Goal: Complete application form

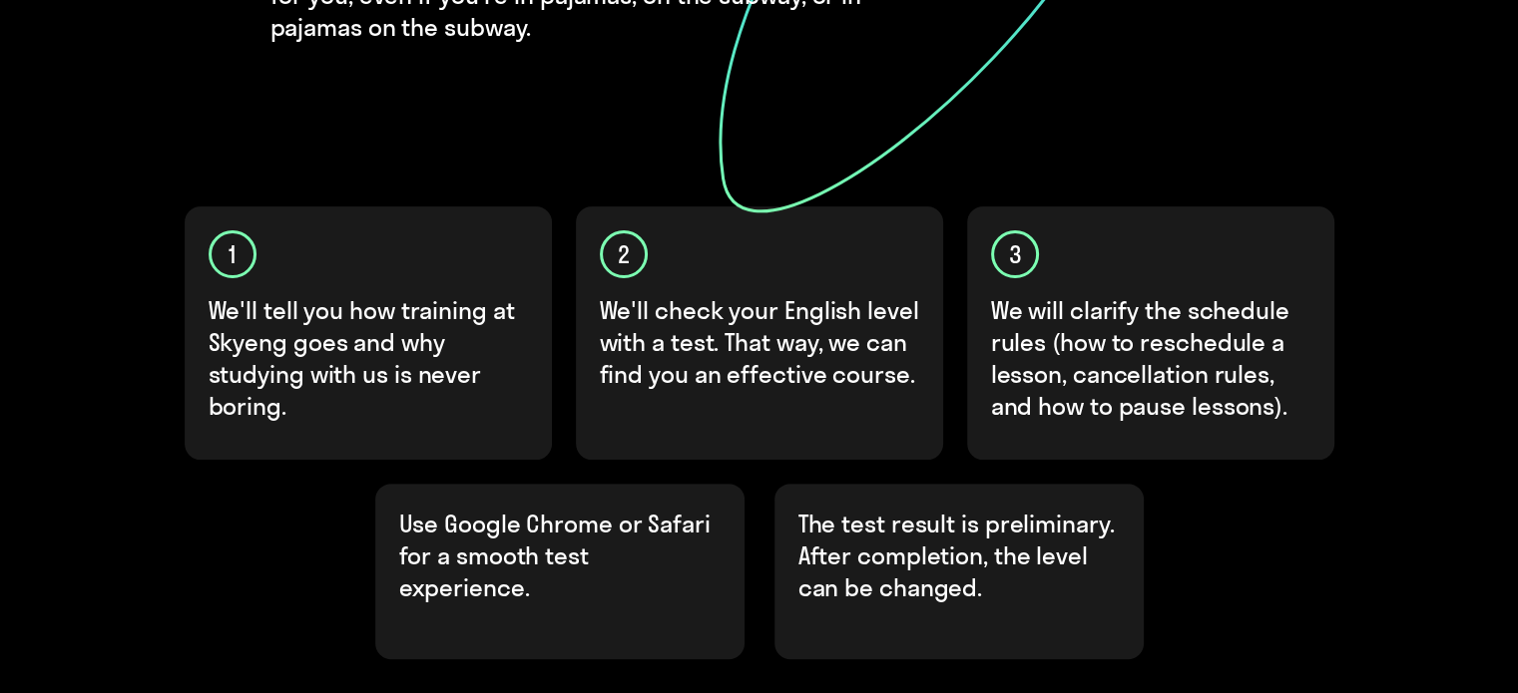
scroll to position [510, 0]
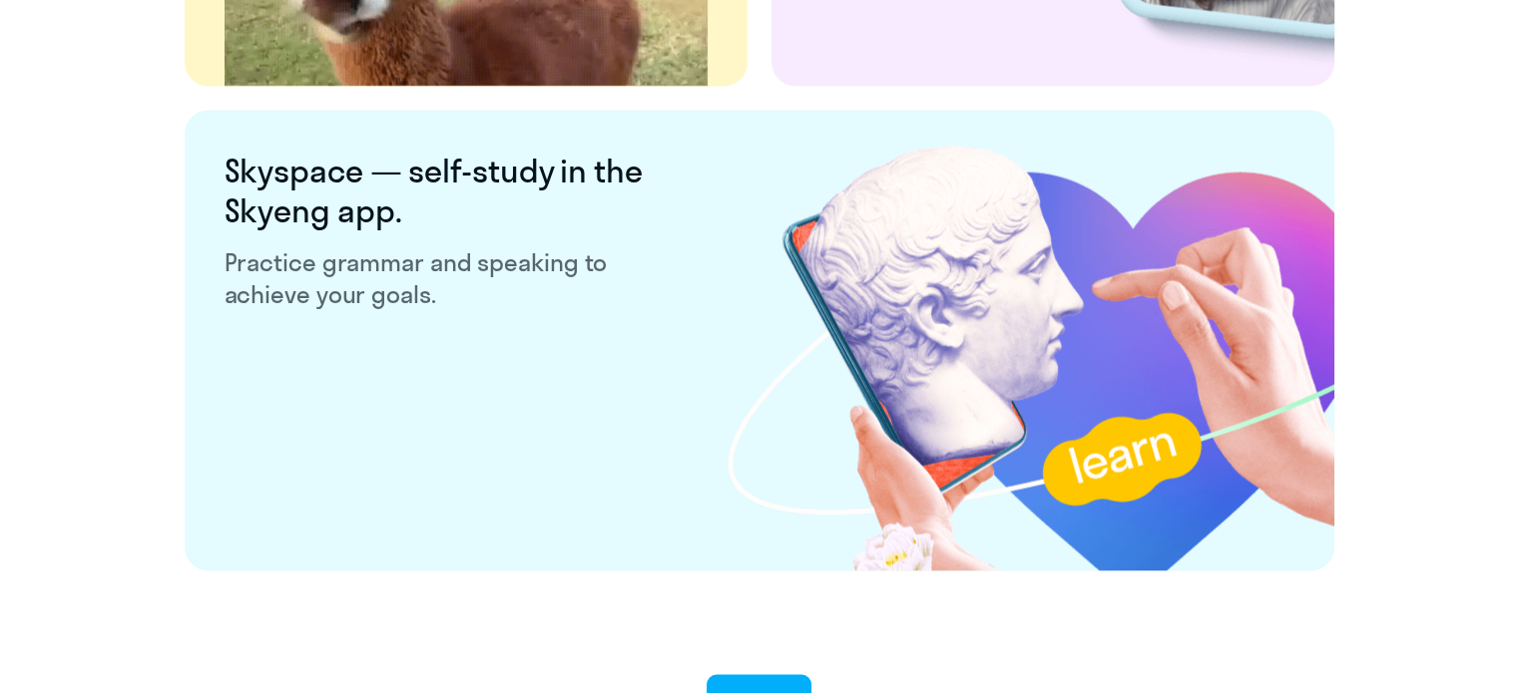
scroll to position [3931, 0]
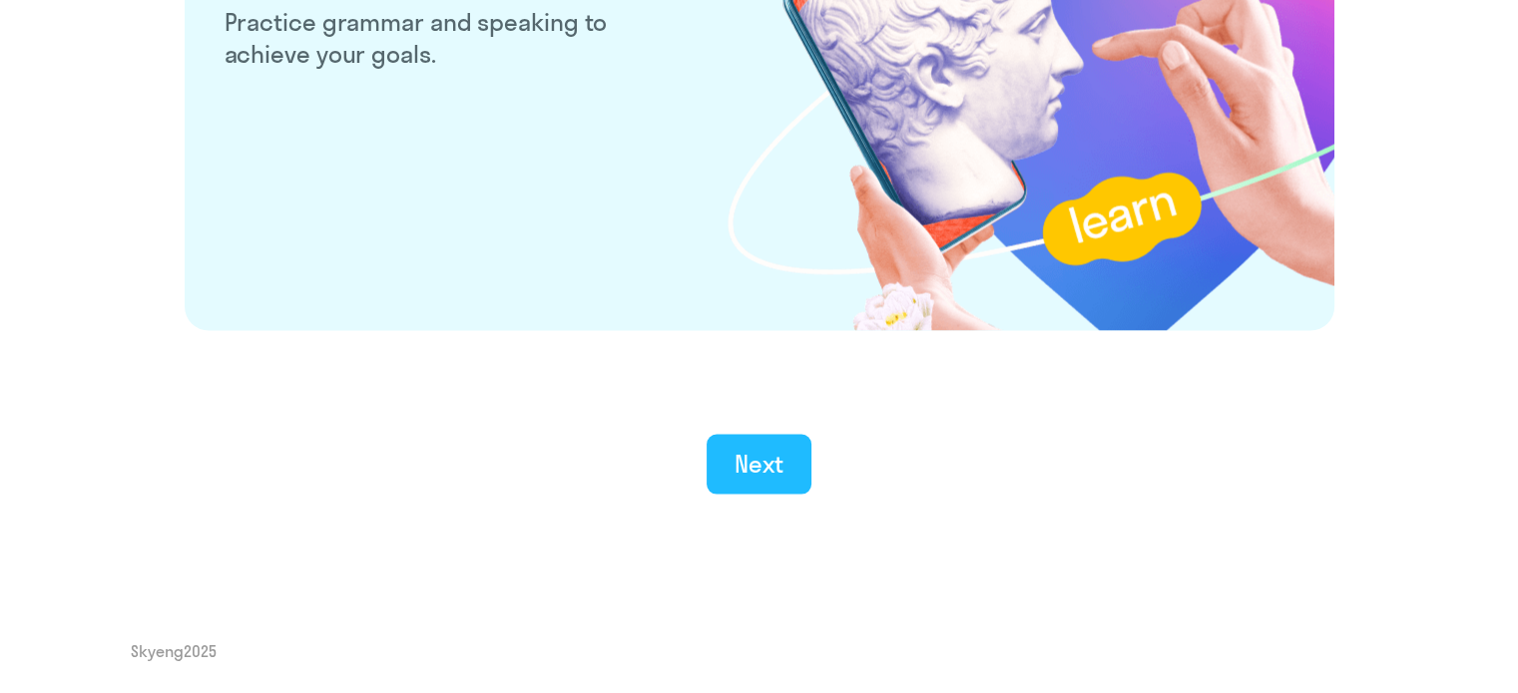
click at [751, 455] on div "Next" at bounding box center [758, 464] width 49 height 32
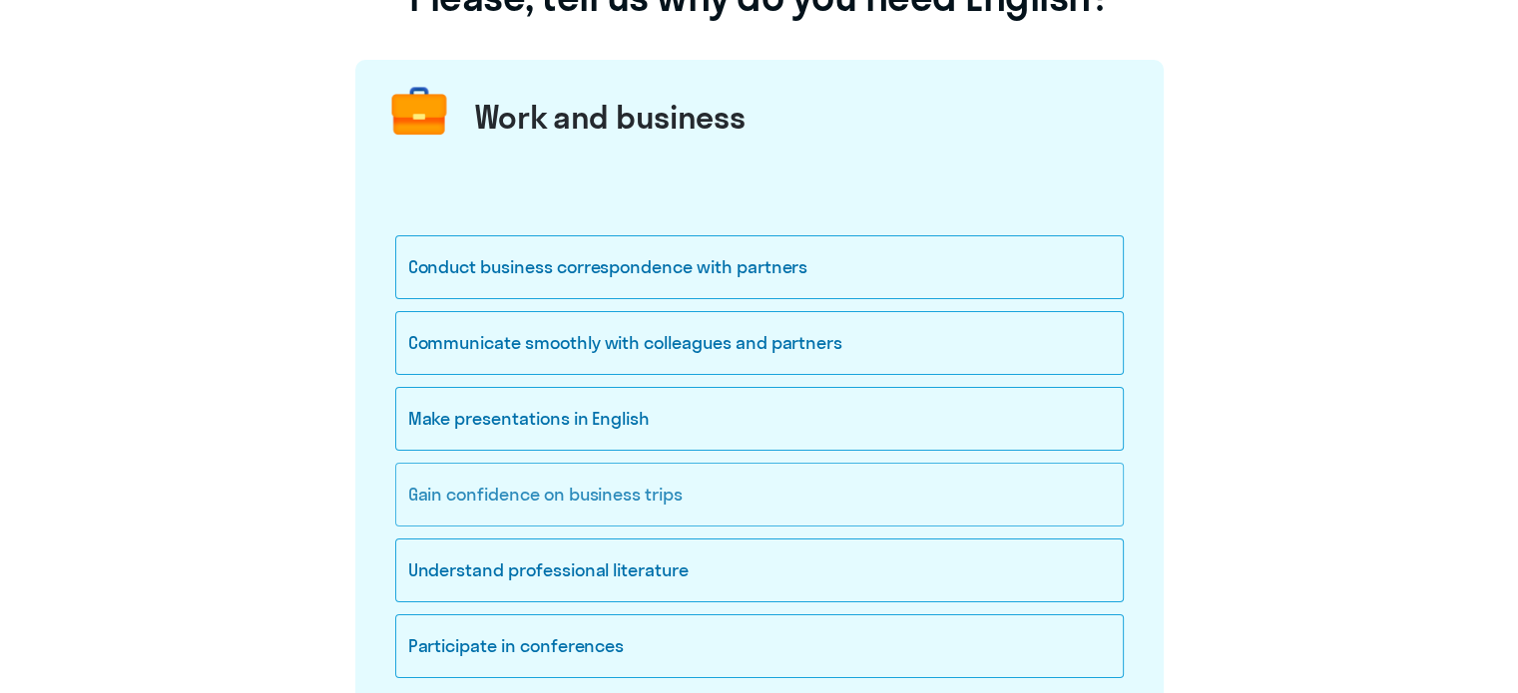
scroll to position [299, 0]
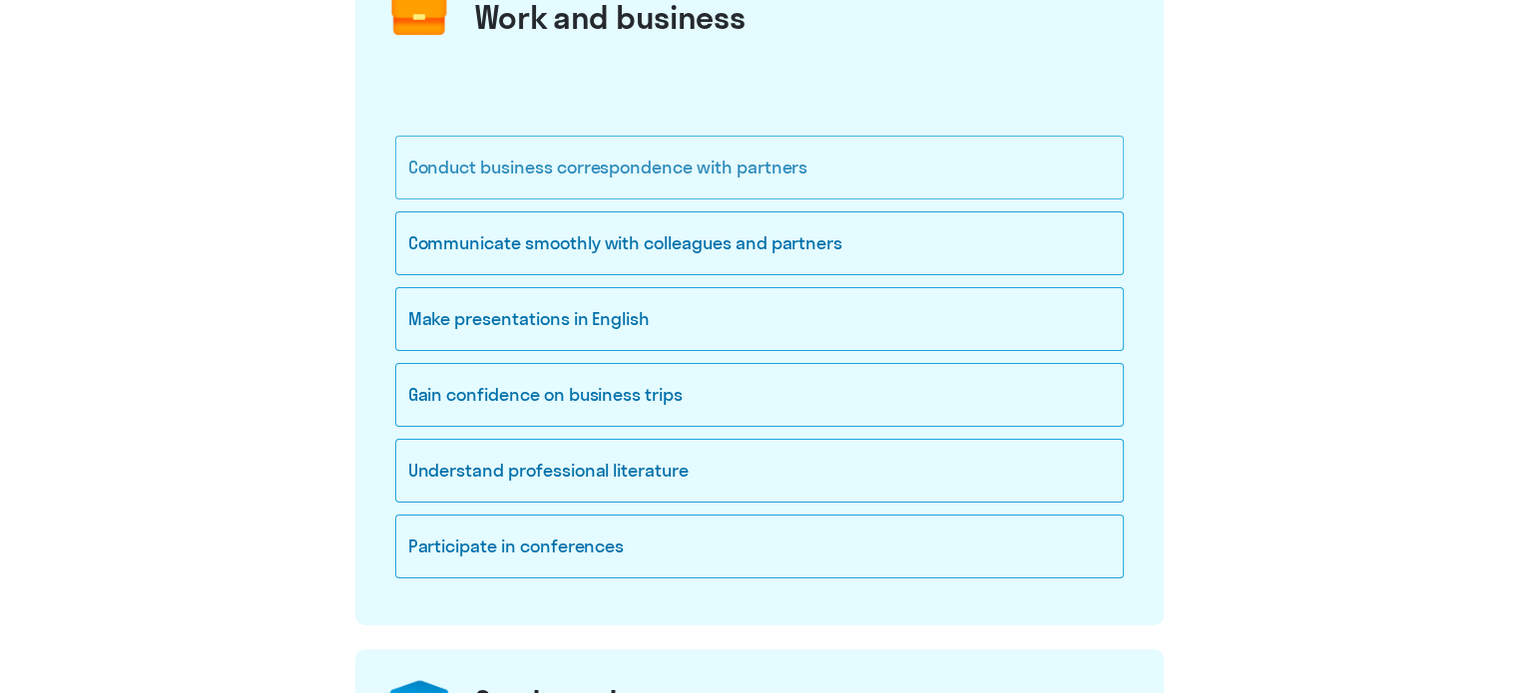
click at [699, 181] on div "Conduct business correspondence with partners" at bounding box center [759, 168] width 728 height 64
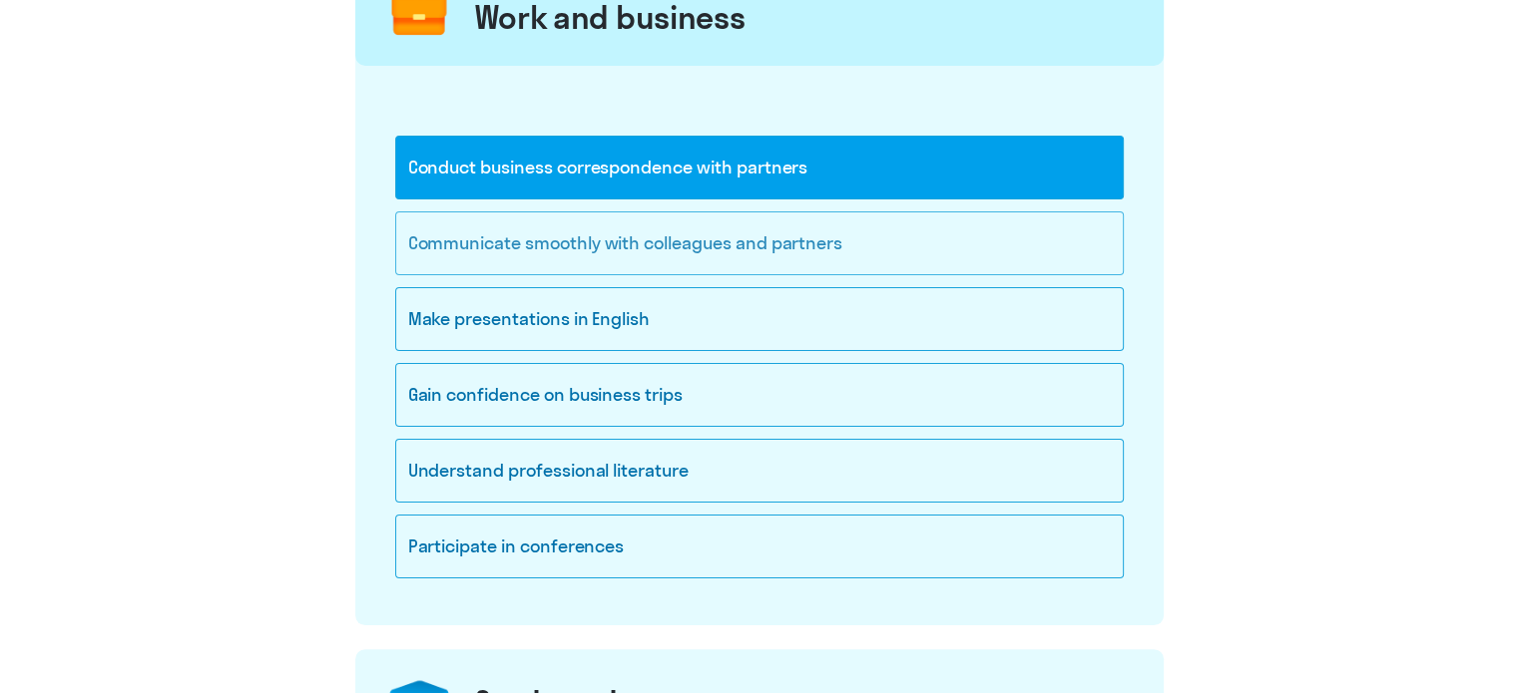
click at [691, 258] on div "Communicate smoothly with colleagues and partners" at bounding box center [759, 244] width 728 height 64
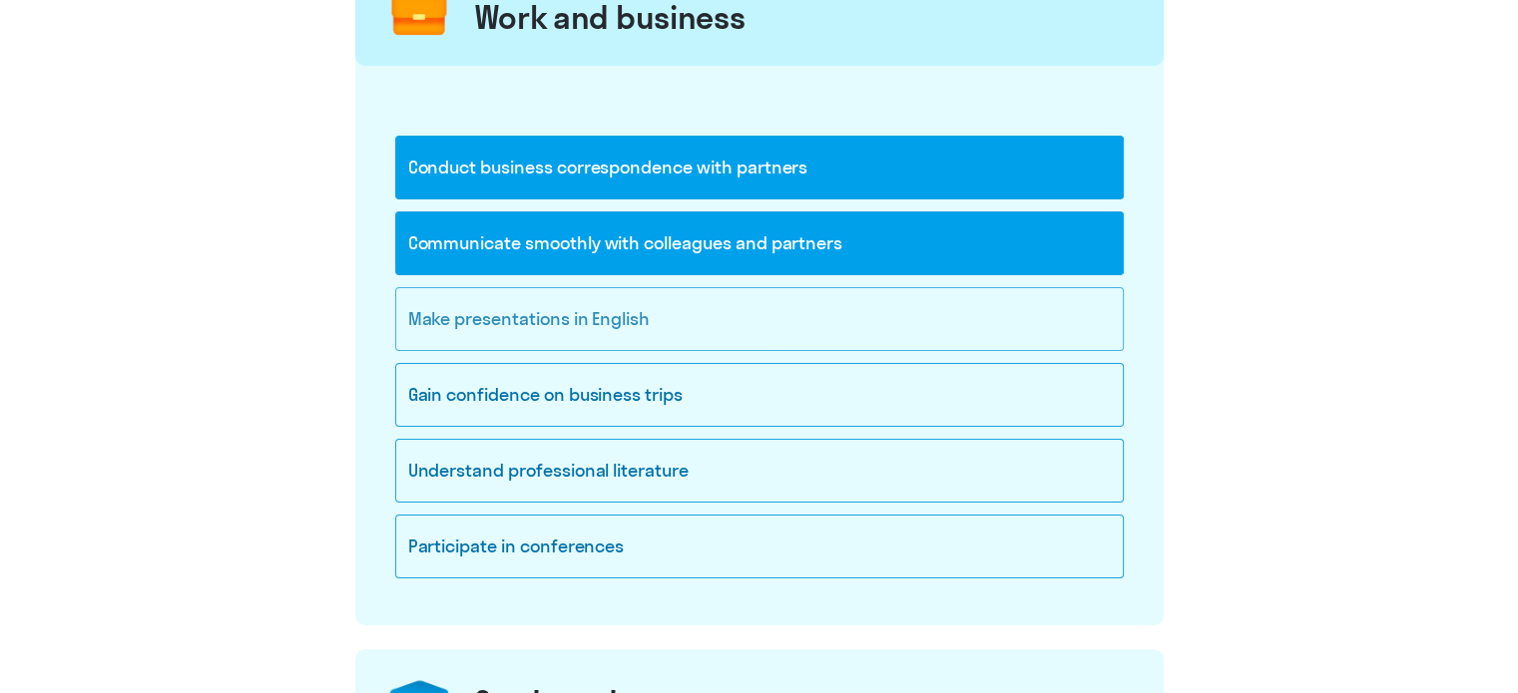
click at [795, 324] on div "Make presentations in English" at bounding box center [759, 319] width 728 height 64
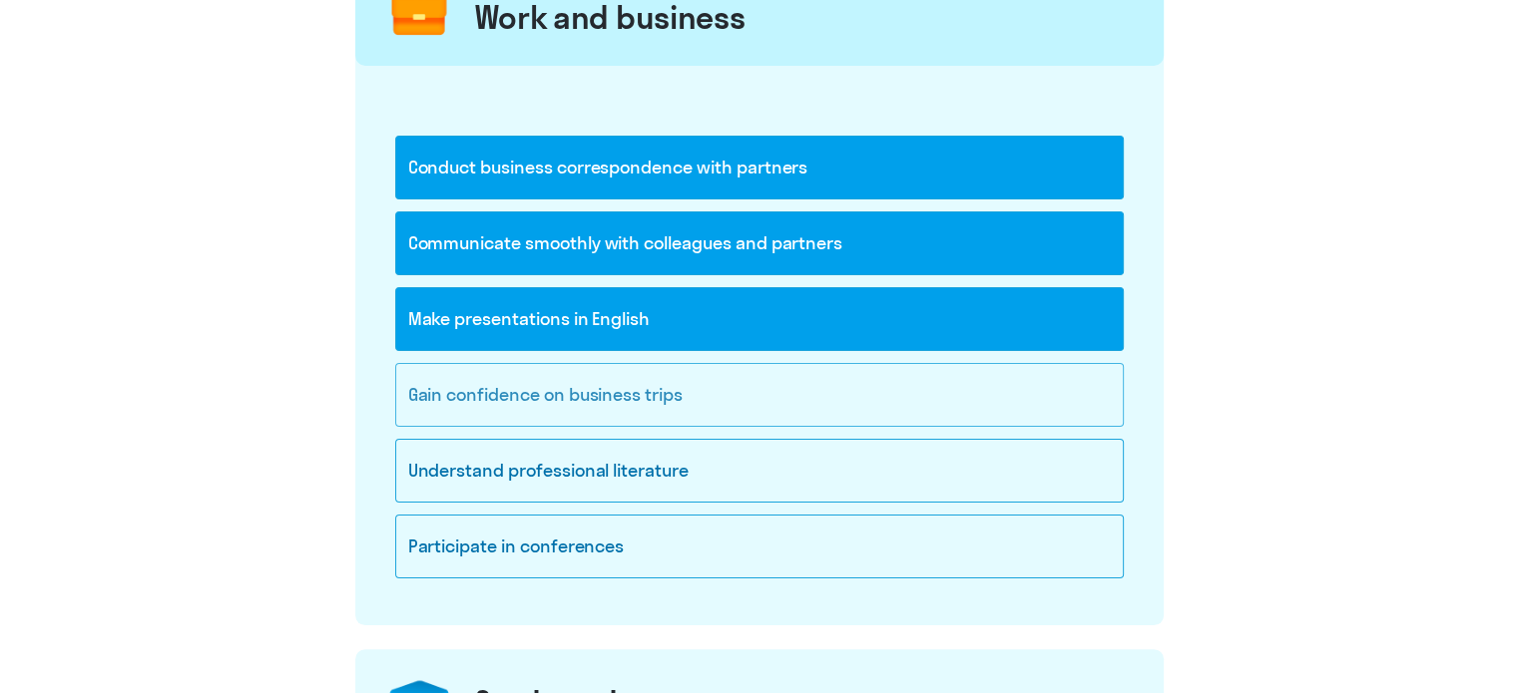
click at [784, 373] on div "Gain confidence on business trips" at bounding box center [759, 395] width 728 height 64
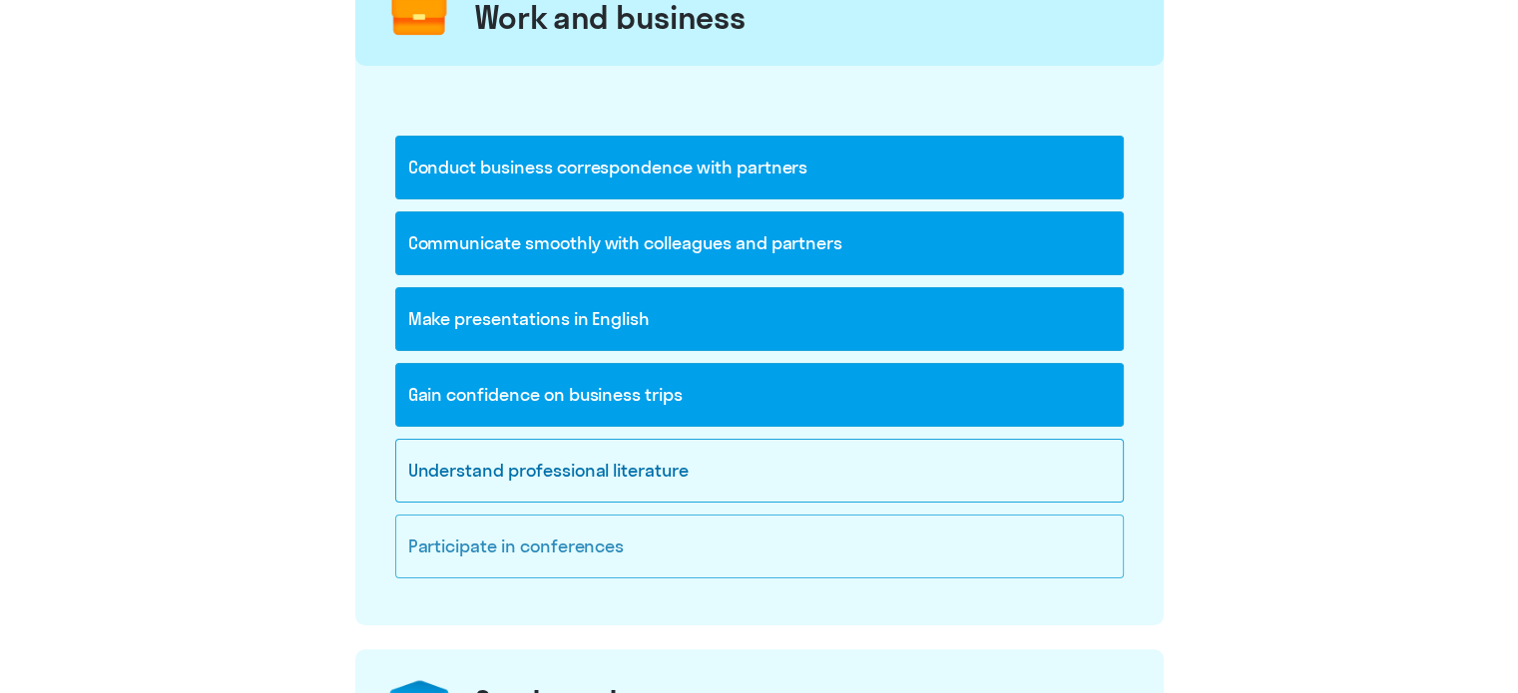
click at [709, 557] on div "Participate in conferences" at bounding box center [759, 547] width 728 height 64
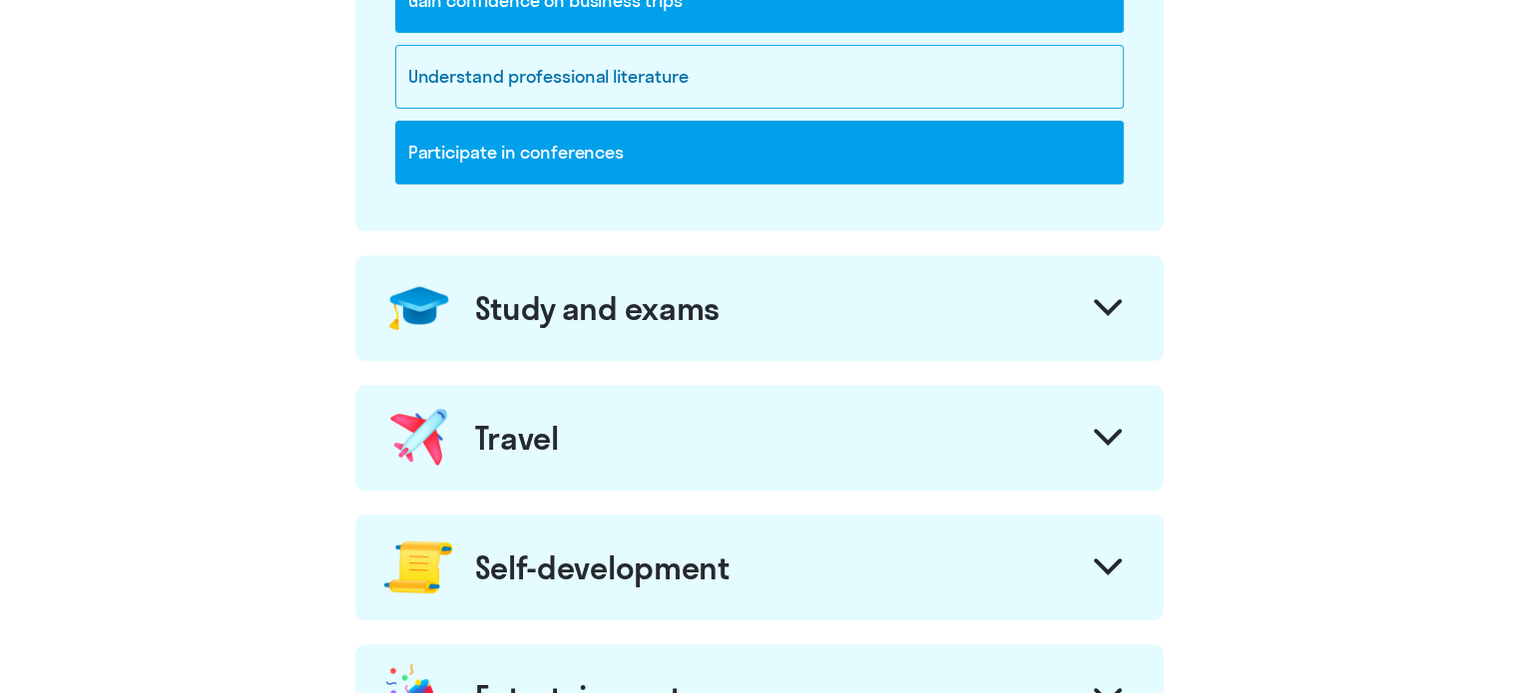
scroll to position [698, 0]
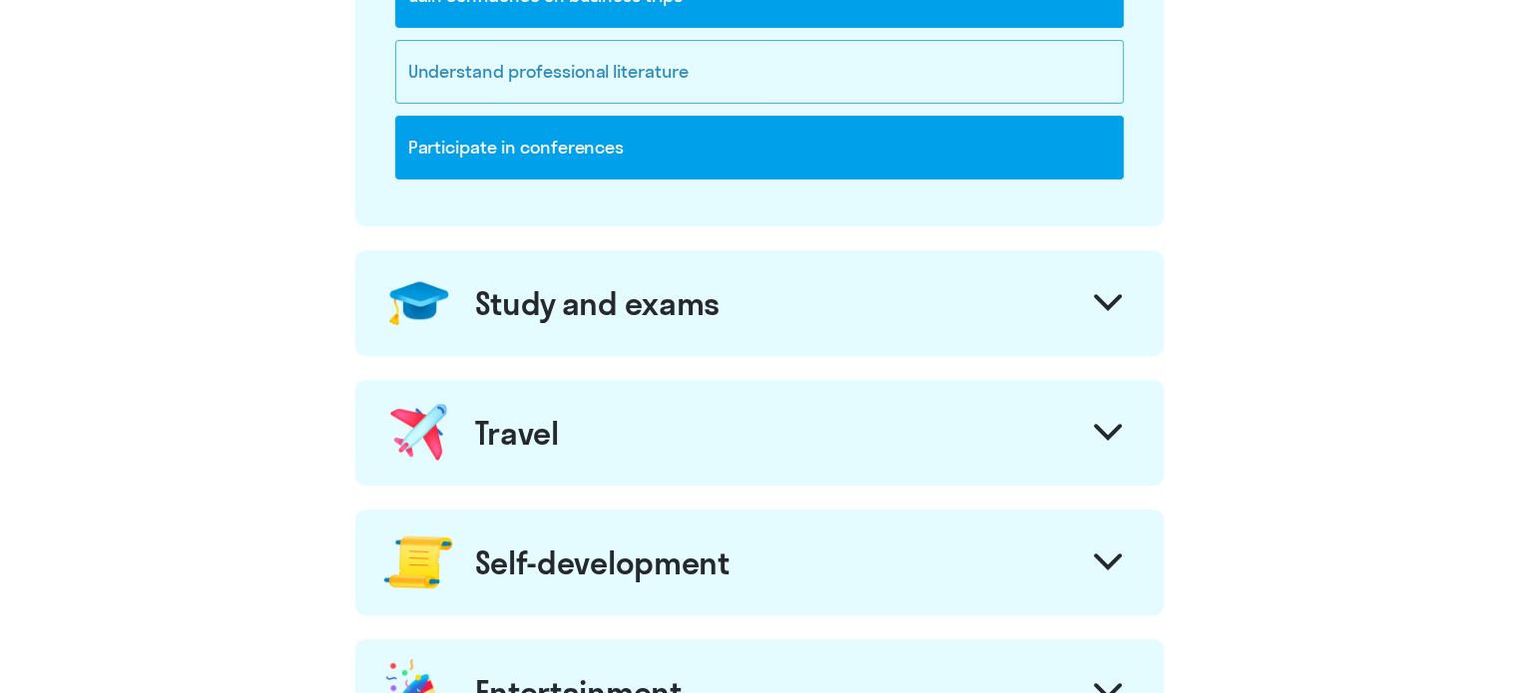
click at [722, 74] on div "Understand professional literature" at bounding box center [759, 72] width 728 height 64
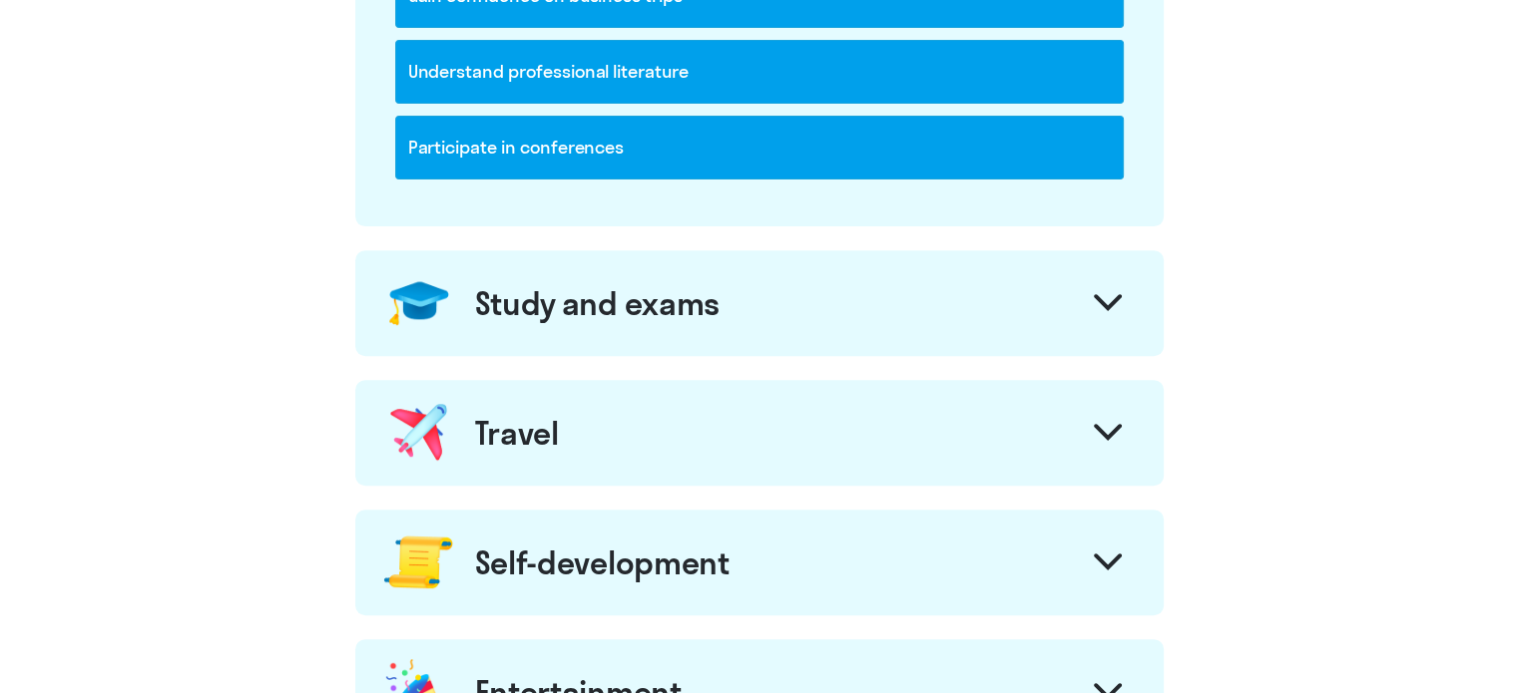
click at [862, 450] on div "Travel" at bounding box center [759, 433] width 808 height 106
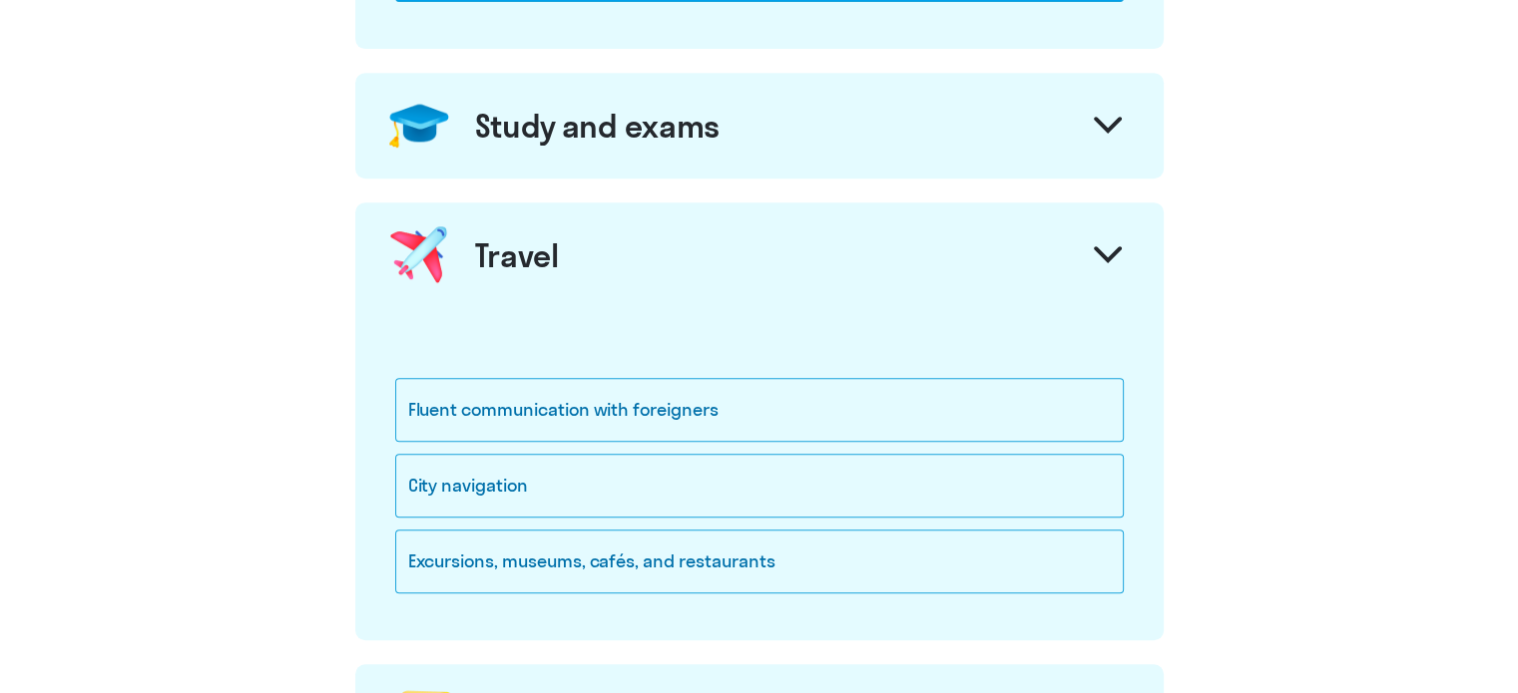
scroll to position [898, 0]
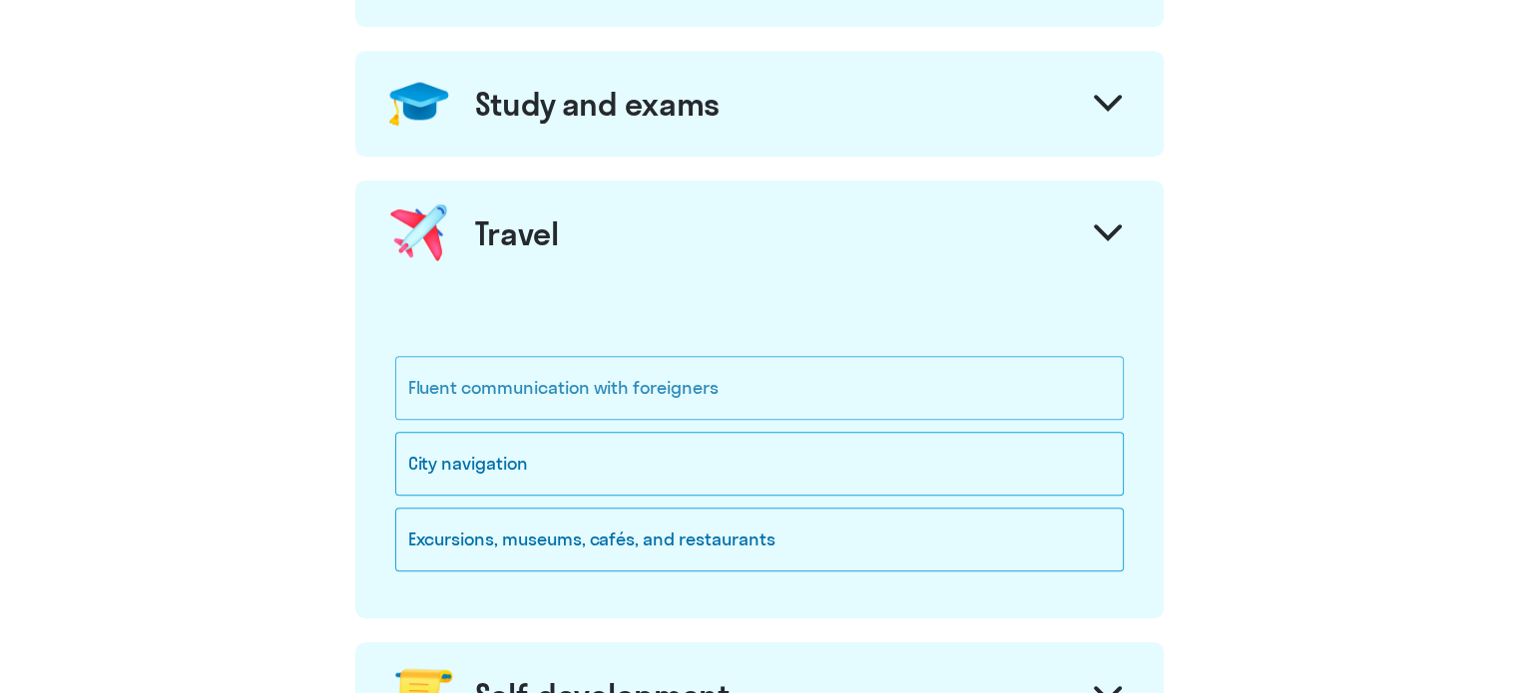
click at [579, 374] on div "Fluent communication with foreigners" at bounding box center [759, 388] width 728 height 64
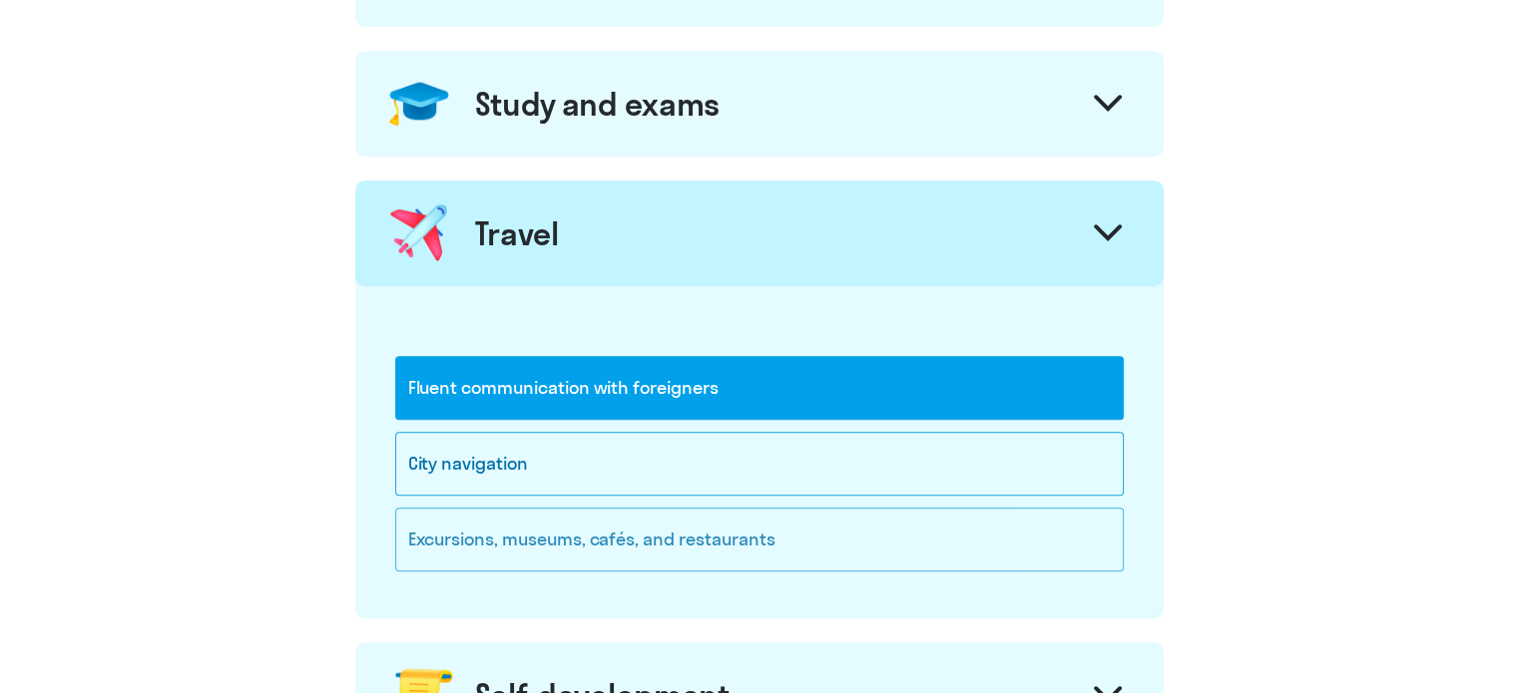
click at [890, 544] on div "Excursions, museums, cafés, and restaurants" at bounding box center [759, 540] width 728 height 64
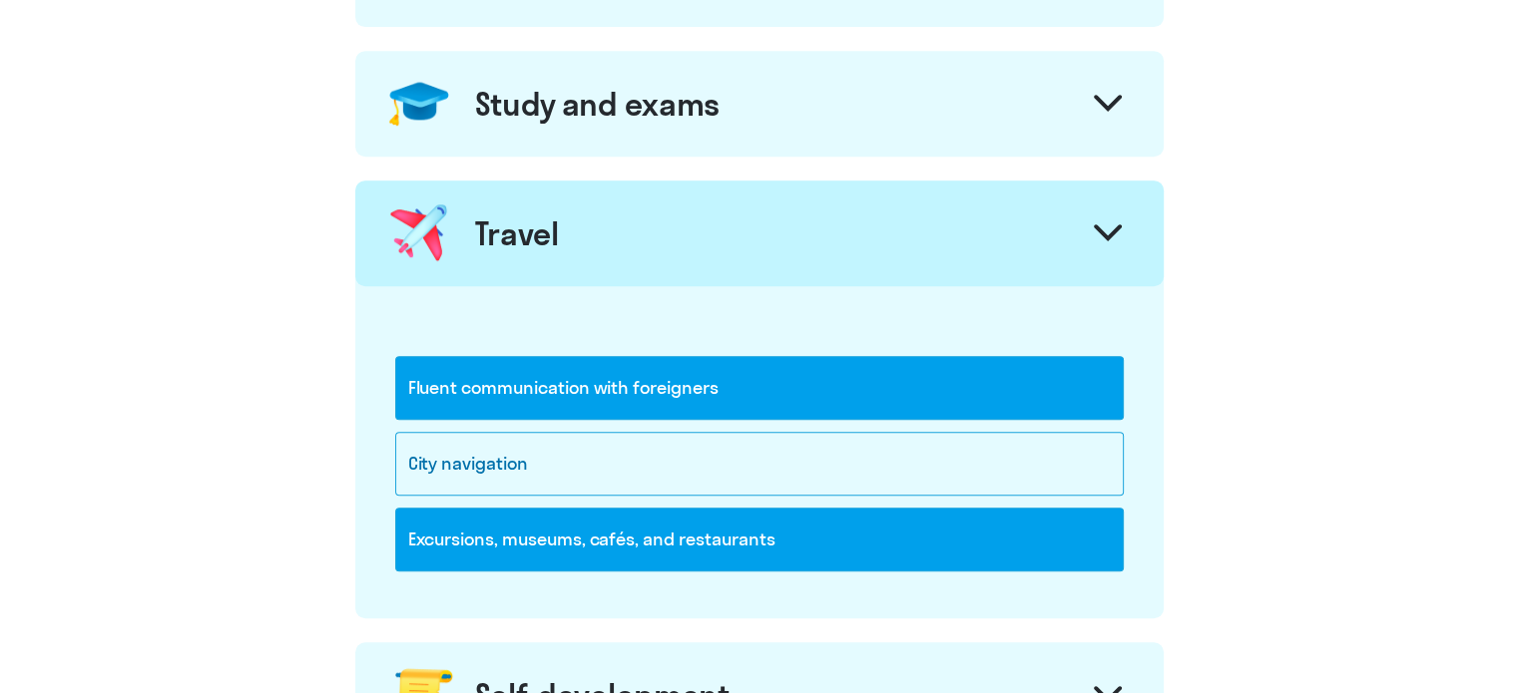
scroll to position [1197, 0]
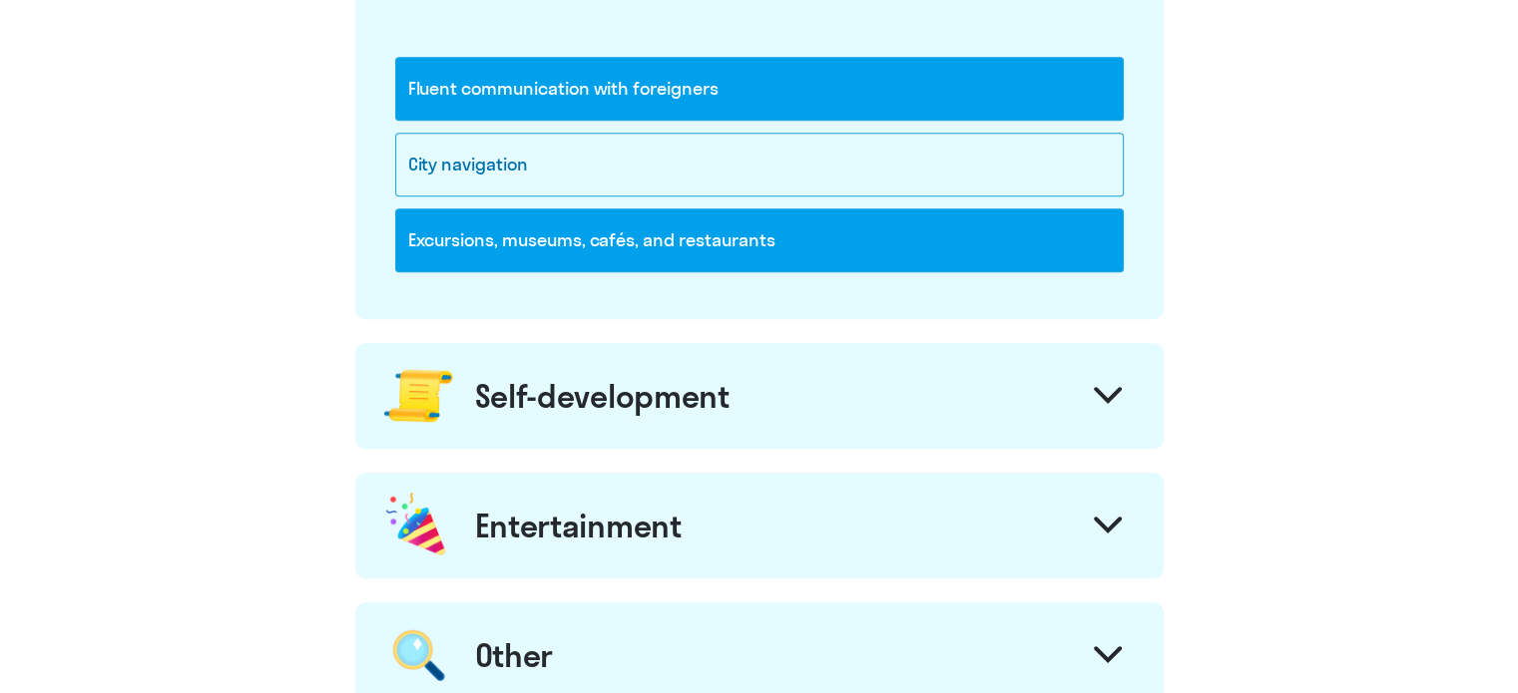
click at [966, 414] on div "Self-development" at bounding box center [759, 396] width 808 height 106
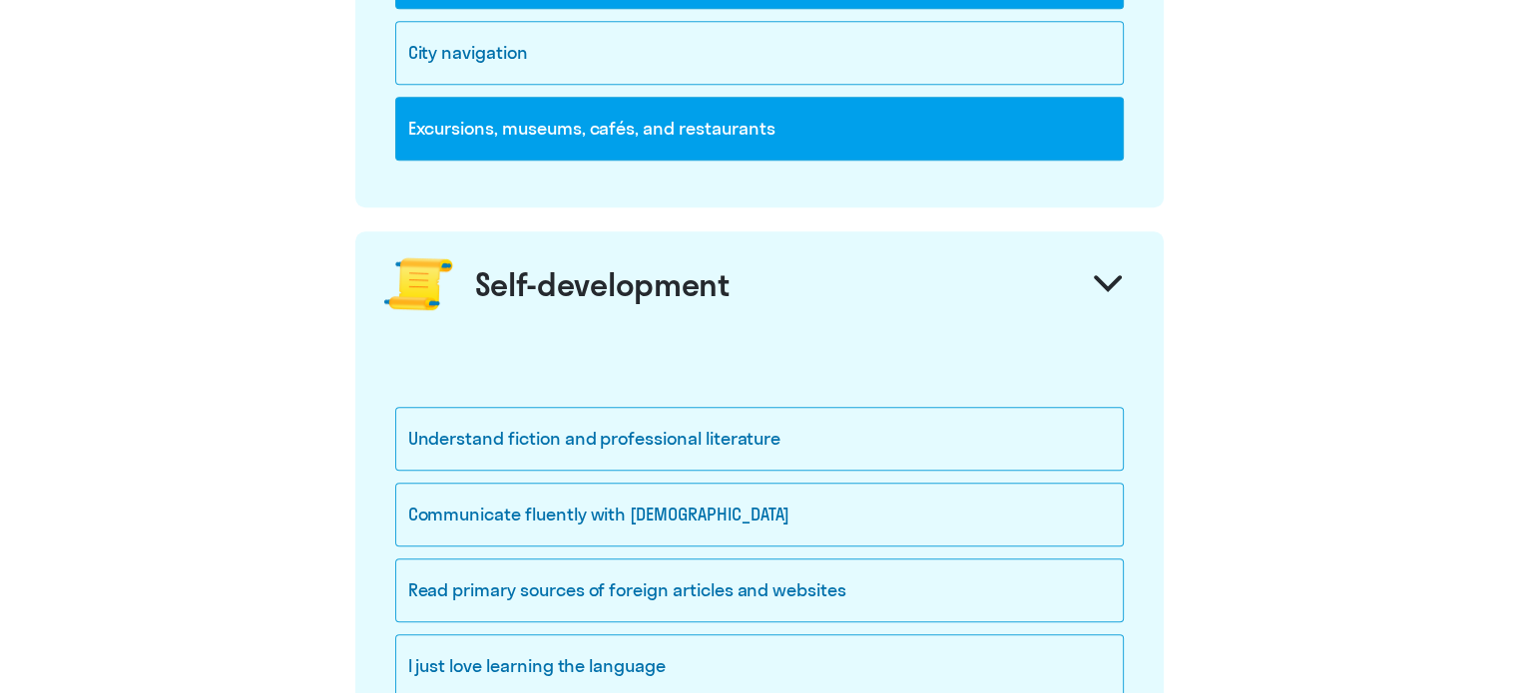
scroll to position [1397, 0]
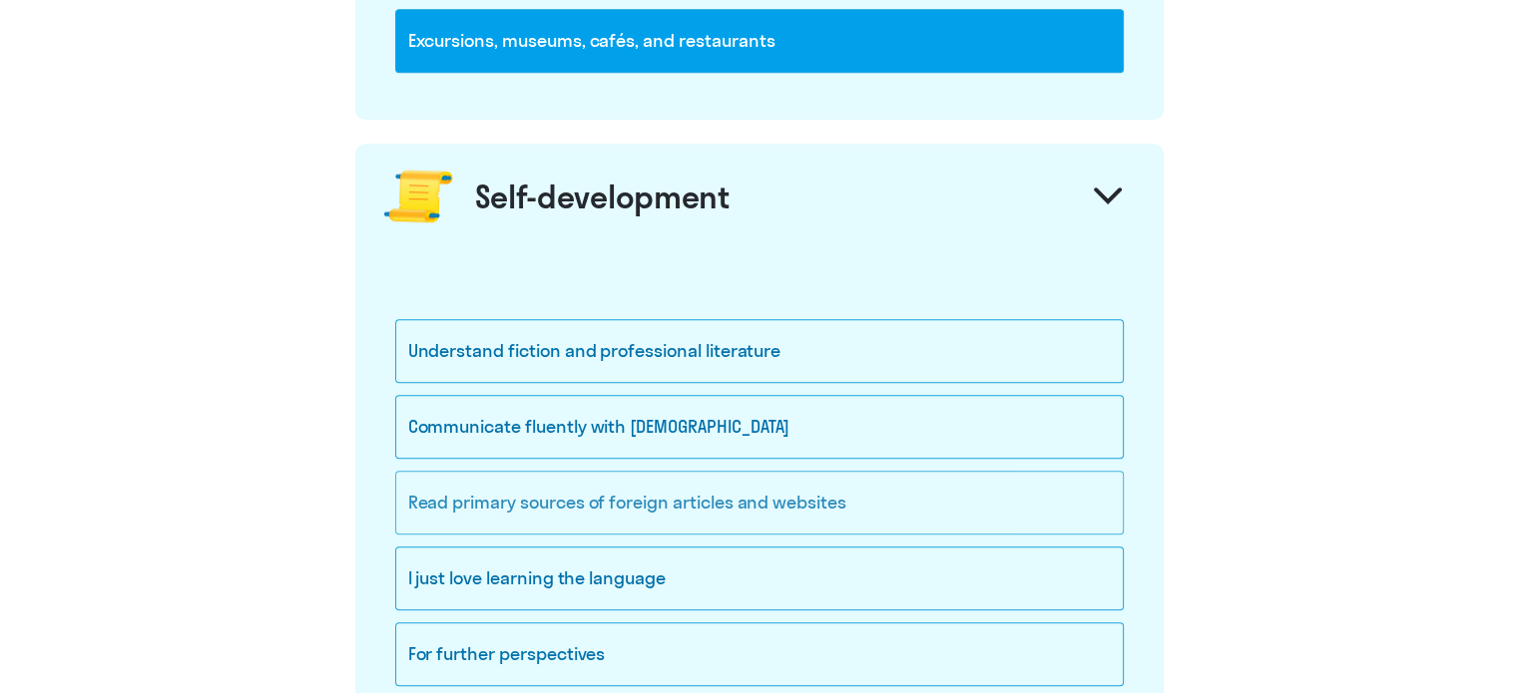
click at [663, 503] on div "Read primary sources of foreign articles and websites" at bounding box center [759, 503] width 728 height 64
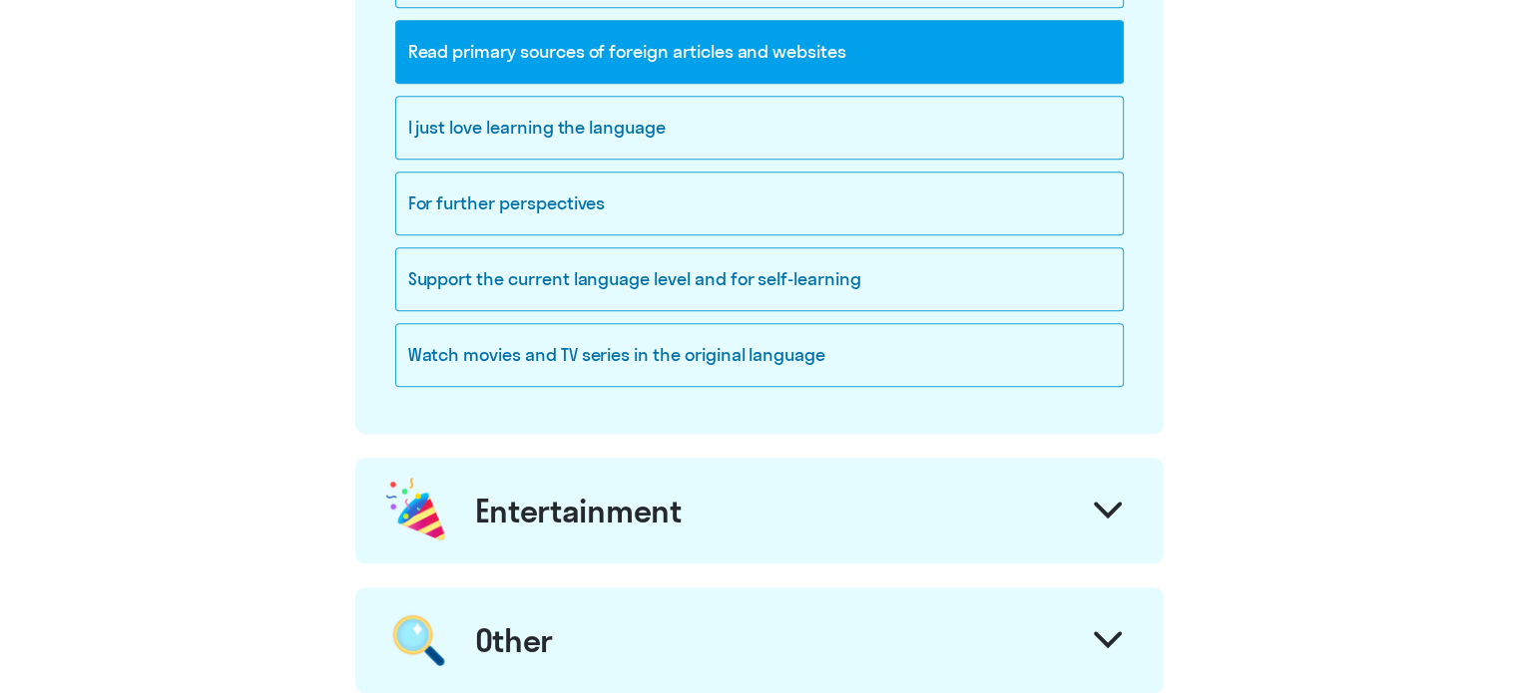
scroll to position [1996, 0]
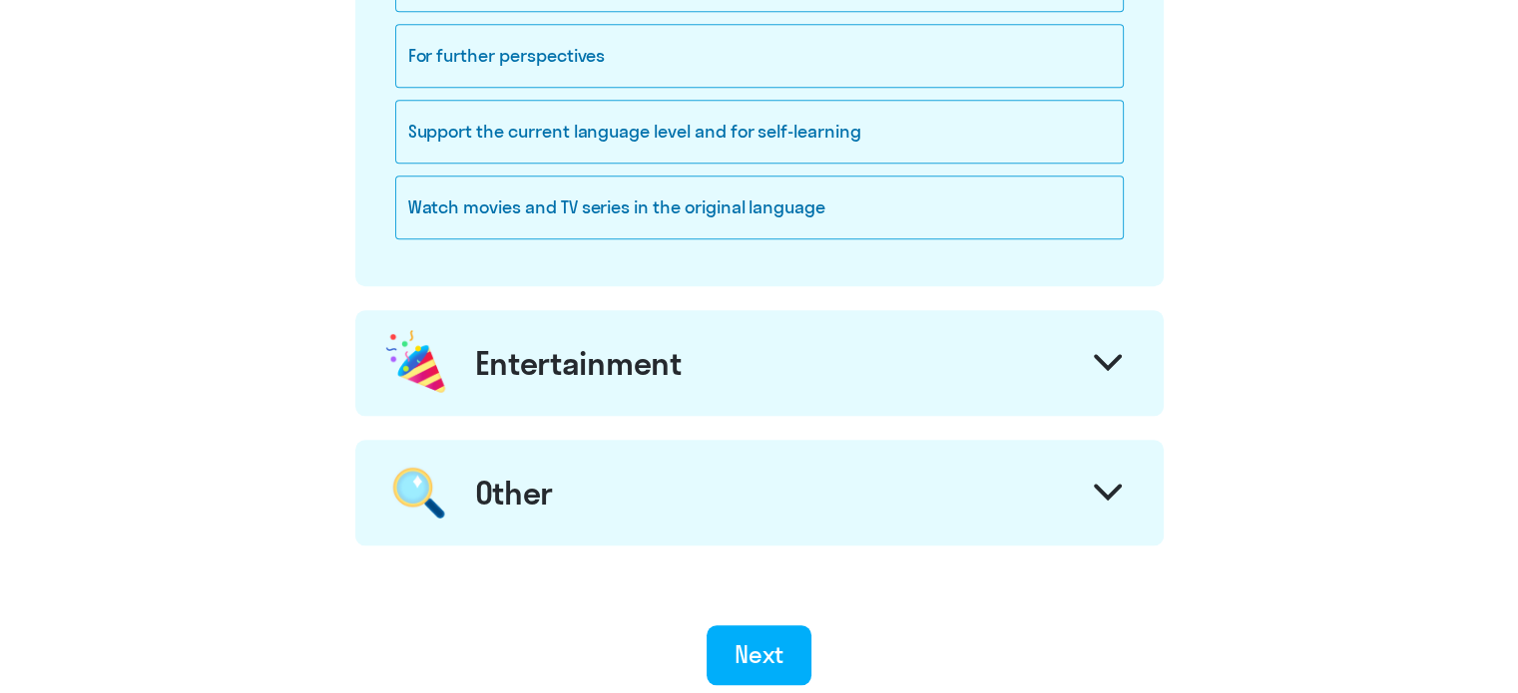
click at [787, 375] on div "Entertainment" at bounding box center [759, 363] width 808 height 106
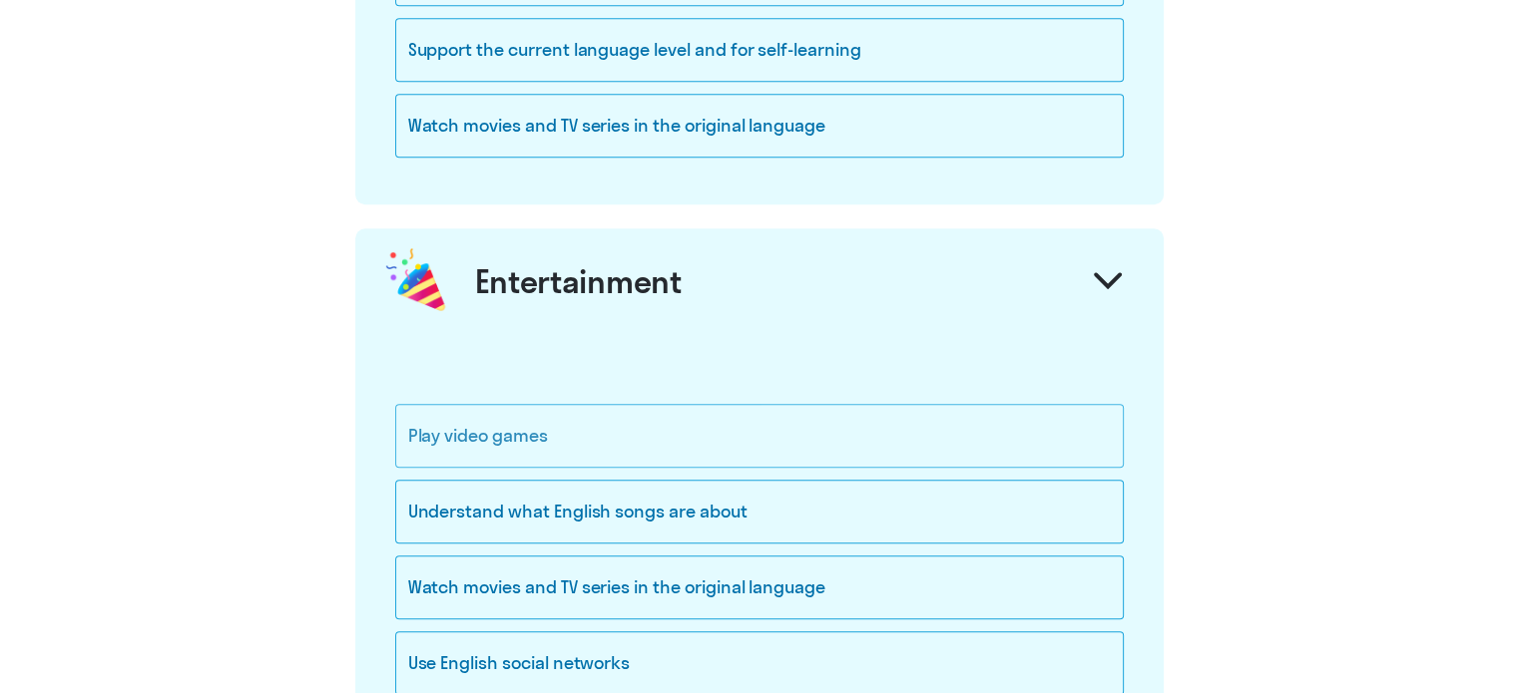
scroll to position [2195, 0]
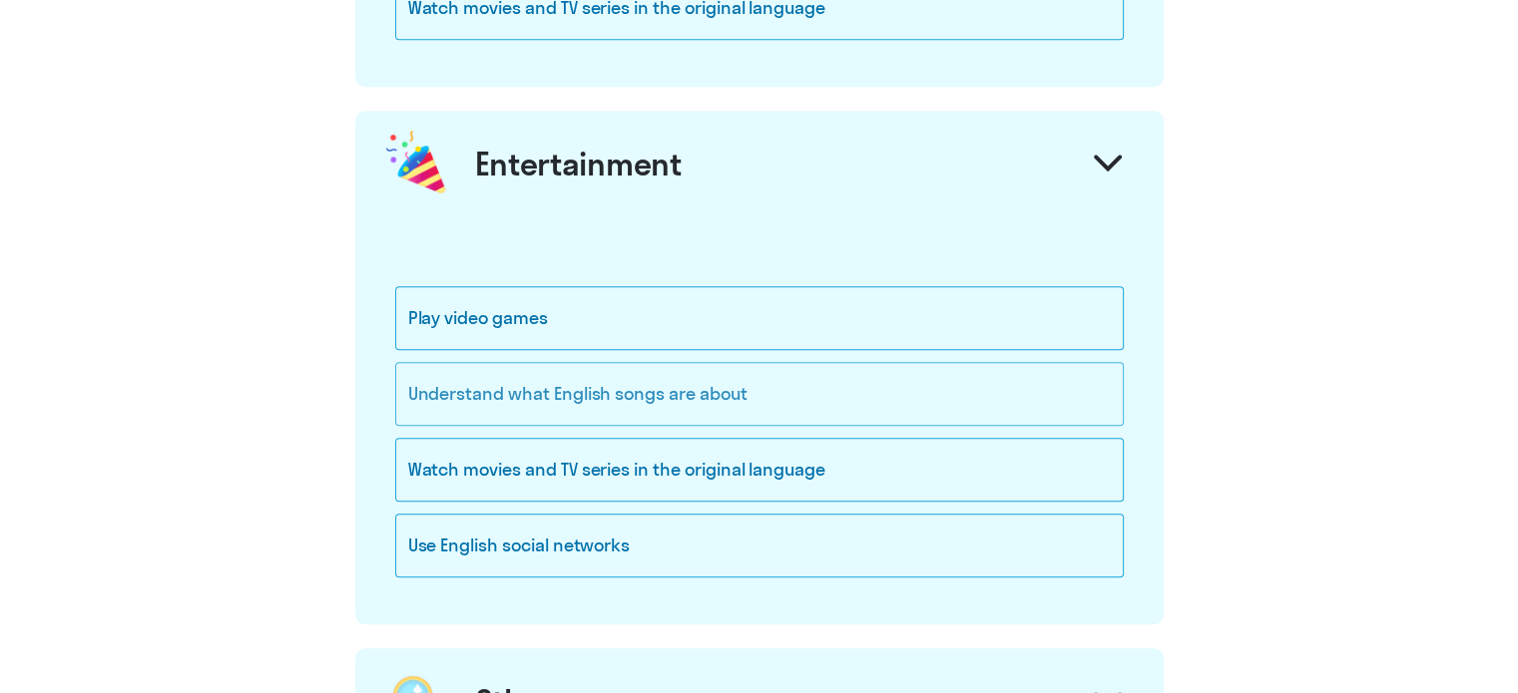
click at [735, 389] on div "Understand what English songs are about" at bounding box center [759, 394] width 728 height 64
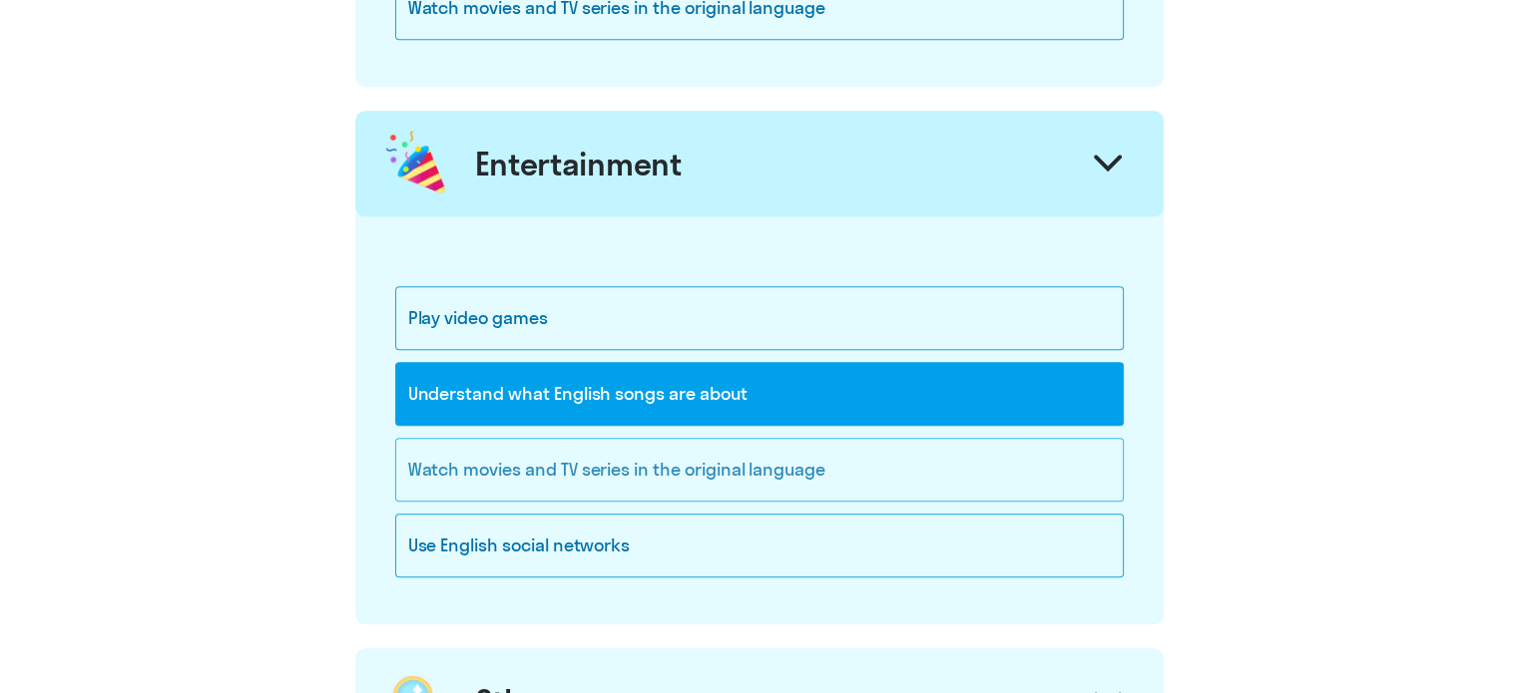
click at [850, 466] on div "Watch movies and TV series in the original language" at bounding box center [759, 470] width 728 height 64
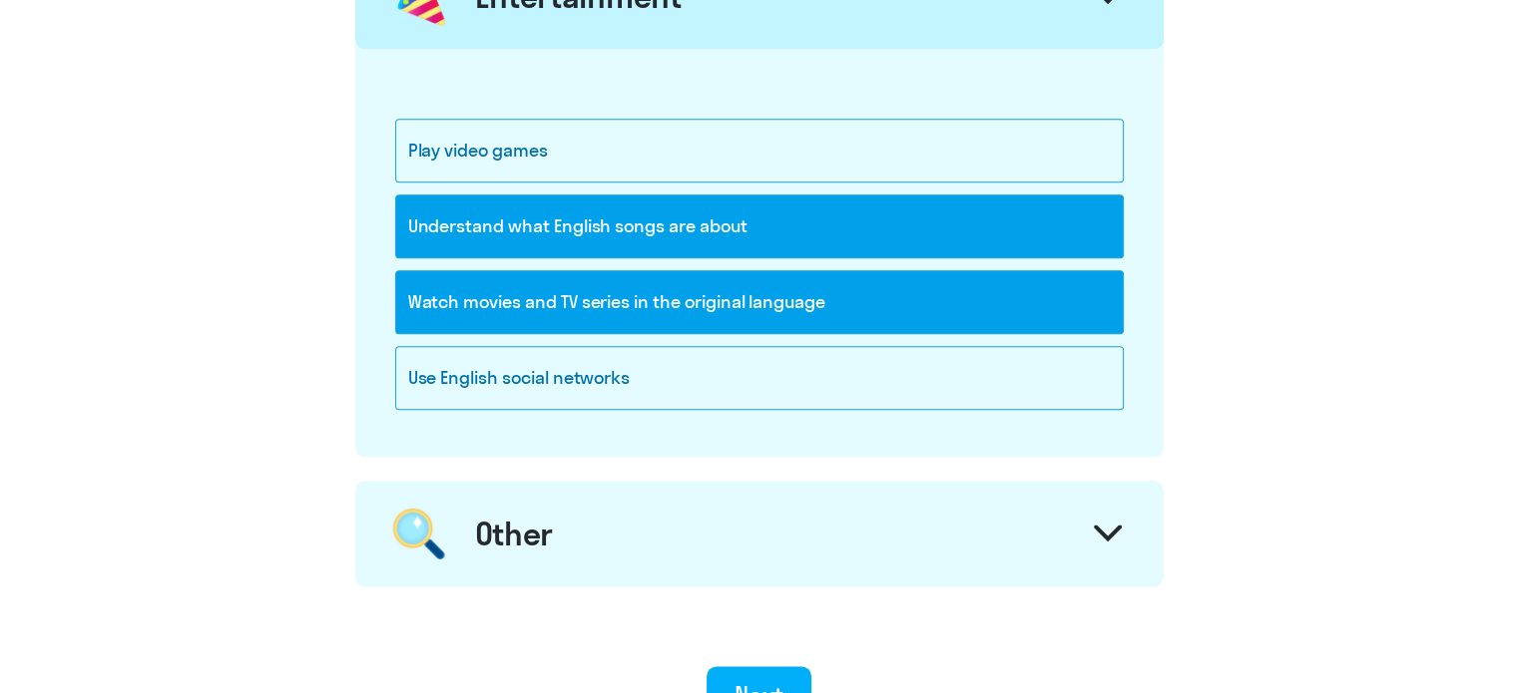
scroll to position [2578, 0]
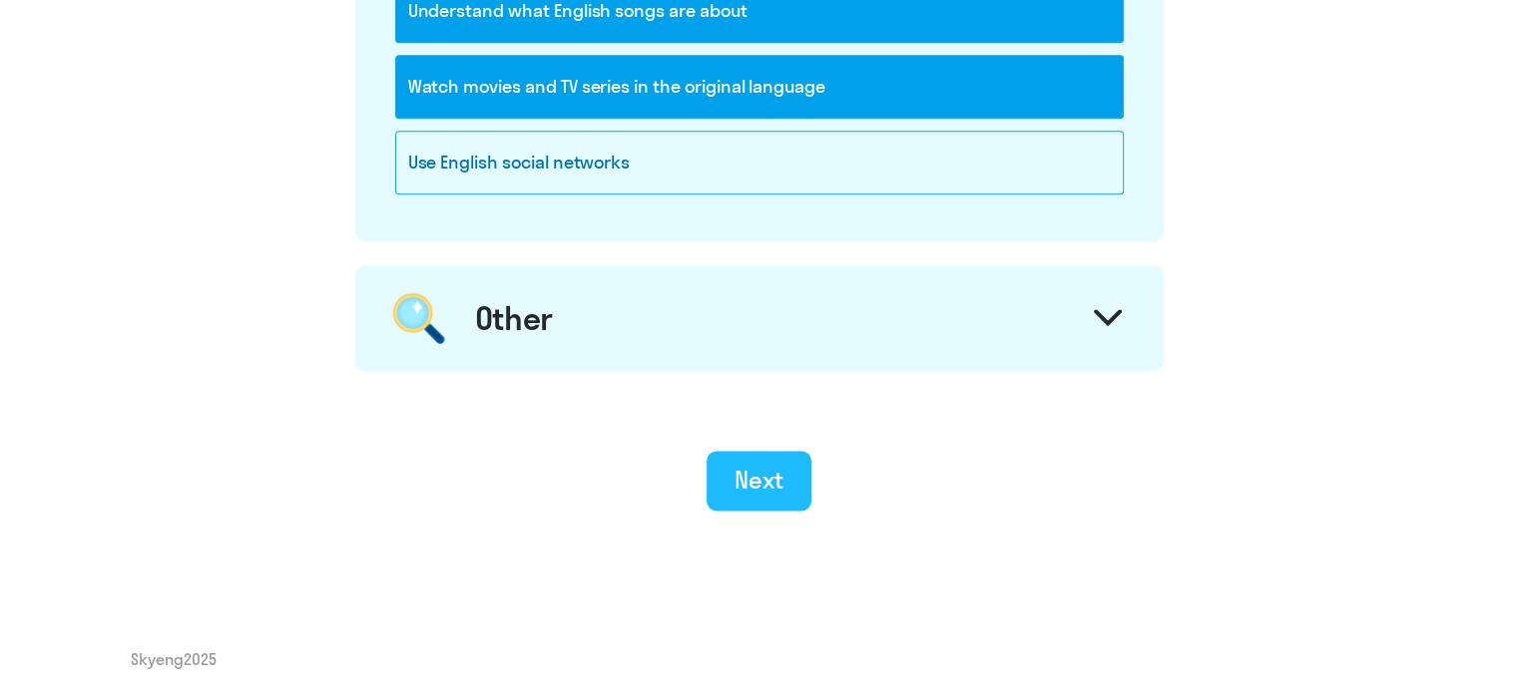
click at [770, 481] on div "Next" at bounding box center [758, 480] width 49 height 32
